Goal: Submit feedback/report problem

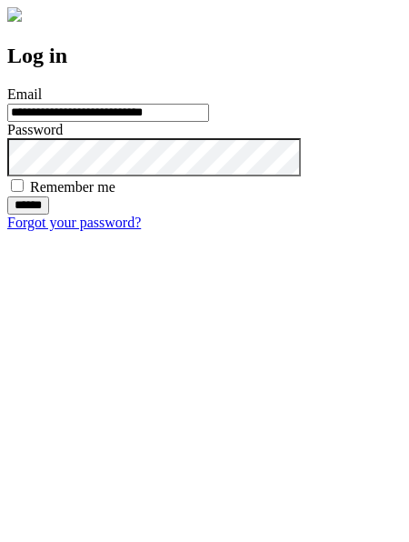
click at [49, 214] on input "******" at bounding box center [28, 205] width 42 height 18
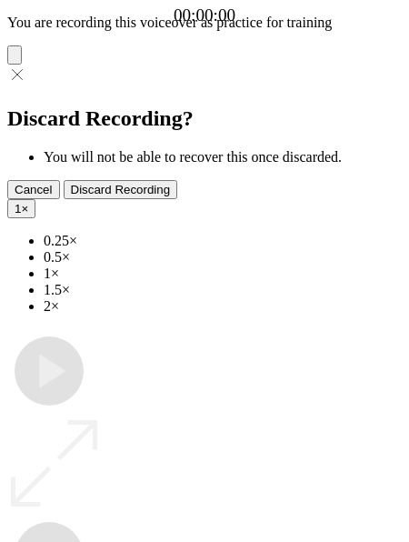
type input "**********"
